Goal: Task Accomplishment & Management: Complete application form

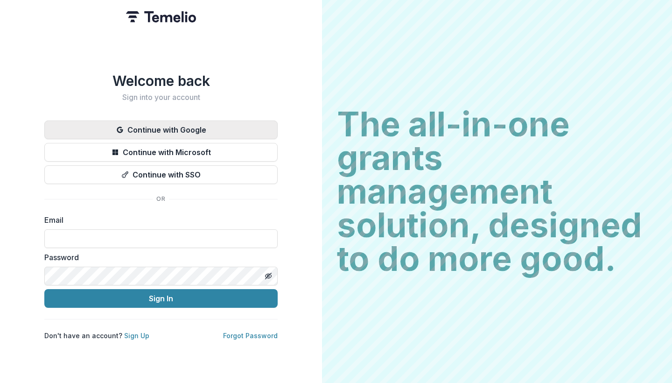
click at [202, 130] on button "Continue with Google" at bounding box center [160, 129] width 233 height 19
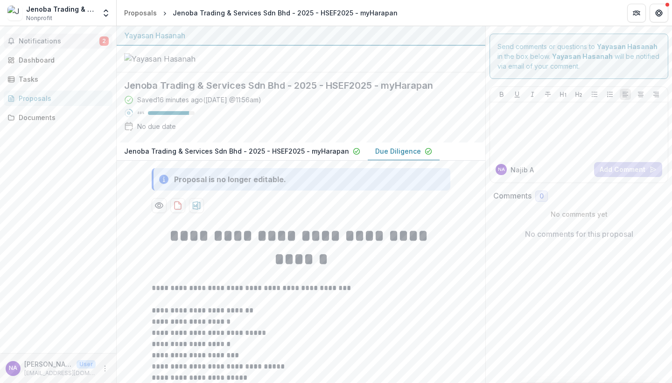
click at [78, 42] on span "Notifications" at bounding box center [59, 41] width 81 height 8
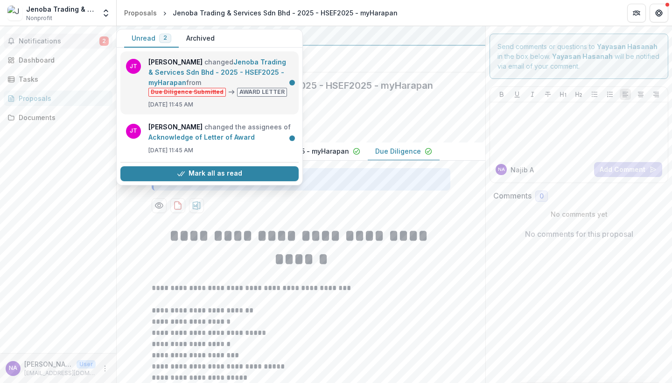
click at [211, 71] on link "Jenoba Trading & Services Sdn Bhd - 2025 - HSEF2025 - myHarapan" at bounding box center [217, 72] width 138 height 28
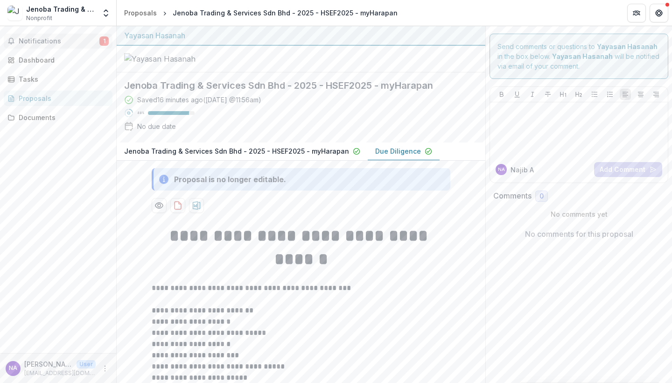
click at [59, 38] on span "Notifications" at bounding box center [59, 41] width 81 height 8
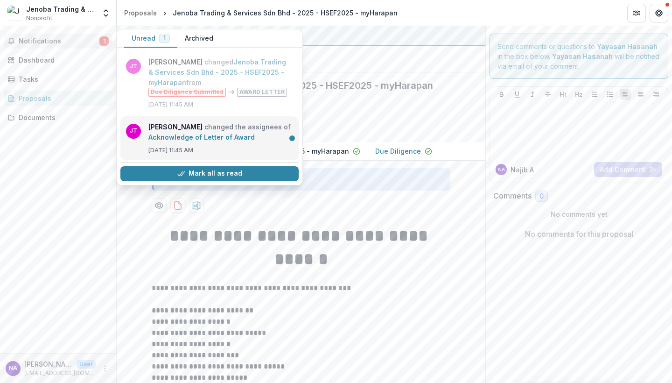
click at [242, 139] on link "Acknowledge of Letter of Award" at bounding box center [201, 137] width 106 height 8
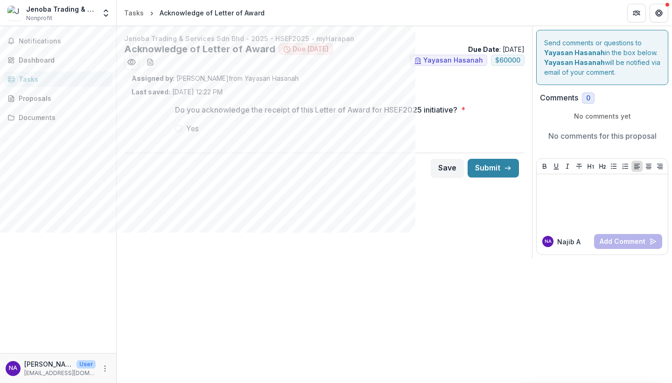
click at [494, 253] on div "Jenoba Trading & Services Sdn Bhd - 2025 - HSEF2025 - myHarapan Acknowledge of …" at bounding box center [324, 142] width 415 height 232
click at [180, 128] on span at bounding box center [178, 128] width 7 height 7
click at [135, 63] on icon "Preview 727d8c54-ae43-49c3-b407-8ecaf83e4bd6.pdf" at bounding box center [131, 62] width 7 height 6
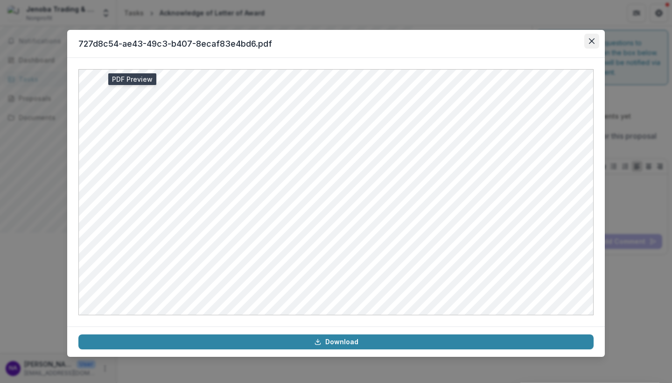
click at [594, 38] on icon "Close" at bounding box center [592, 41] width 6 height 6
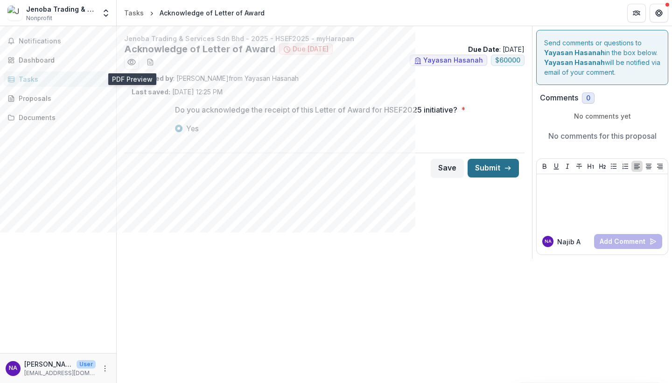
click at [478, 169] on button "Submit" at bounding box center [492, 168] width 51 height 19
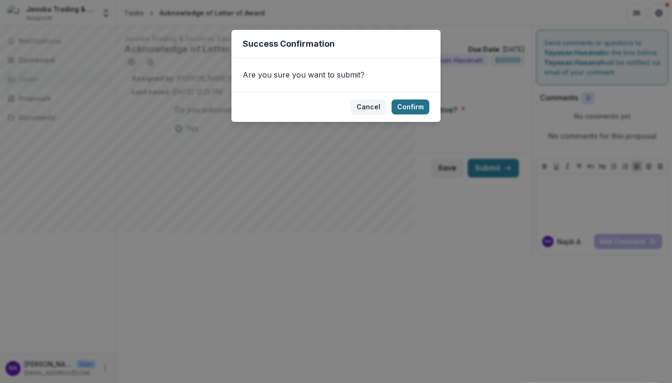
click at [405, 110] on button "Confirm" at bounding box center [410, 106] width 38 height 15
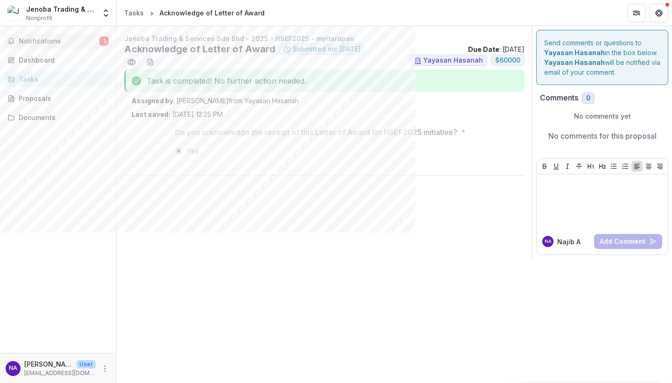
click at [55, 45] on button "Notifications 1" at bounding box center [58, 41] width 109 height 15
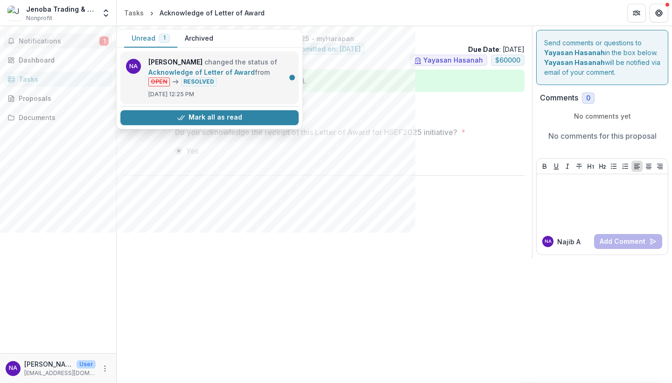
click at [153, 68] on link "Acknowledge of Letter of Award" at bounding box center [201, 72] width 106 height 8
